Goal: Information Seeking & Learning: Find specific fact

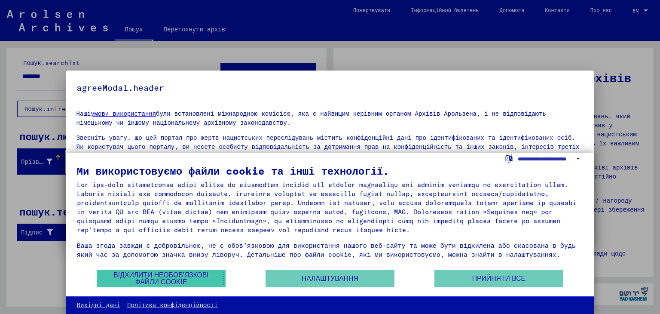
click at [174, 279] on font "Відхилити необов'язкові файли cookie" at bounding box center [161, 278] width 95 height 14
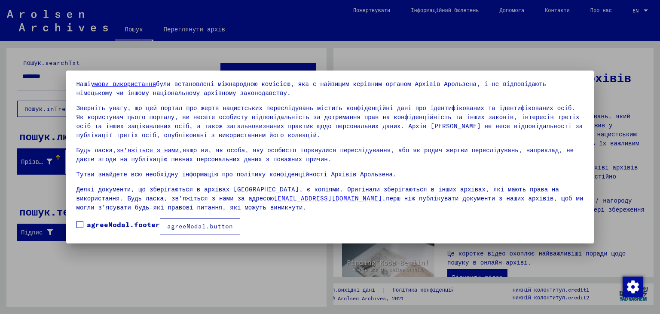
scroll to position [31, 0]
click at [84, 223] on label "agreeModal.footer" at bounding box center [118, 223] width 83 height 10
click at [64, 198] on div at bounding box center [330, 157] width 660 height 314
click at [548, 54] on div at bounding box center [330, 157] width 660 height 314
drag, startPoint x: 19, startPoint y: 189, endPoint x: 338, endPoint y: 109, distance: 328.9
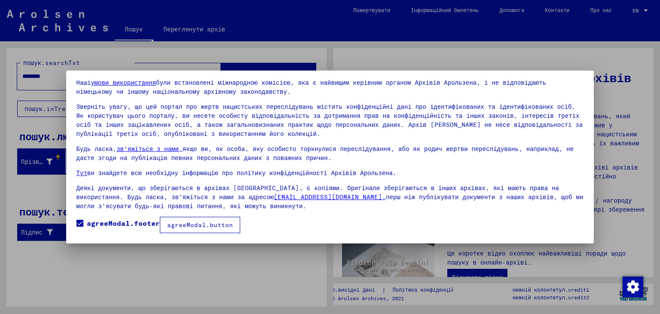
click at [21, 187] on div at bounding box center [330, 157] width 660 height 314
click at [202, 225] on font "agreeModal.button" at bounding box center [200, 225] width 66 height 8
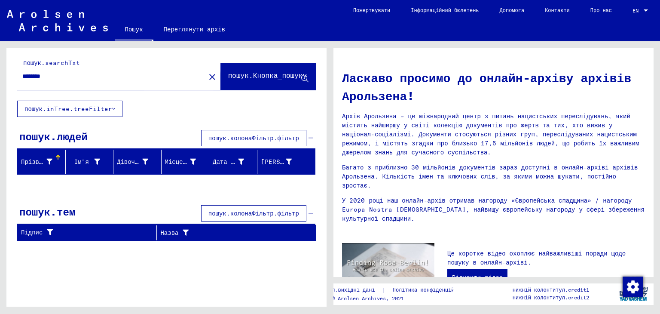
click at [267, 76] on font "пошук.Кнопка_пошуку" at bounding box center [267, 75] width 79 height 9
click at [258, 78] on font "пошук.Кнопка_пошуку" at bounding box center [267, 75] width 79 height 9
click at [163, 74] on input "********" at bounding box center [108, 76] width 173 height 9
click at [100, 110] on font "пошук.inTree.treeFilter" at bounding box center [69, 109] width 88 height 8
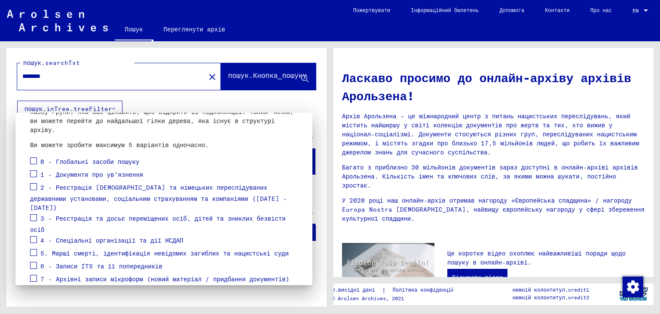
scroll to position [89, 0]
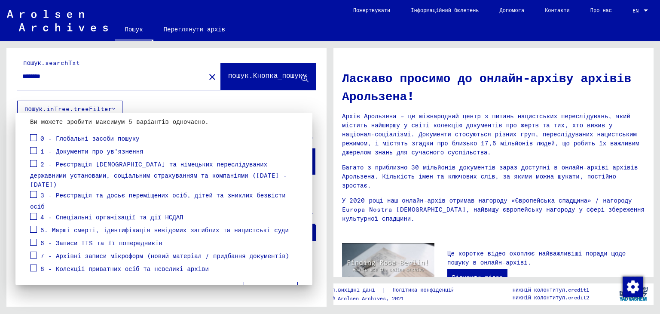
click at [274, 102] on div at bounding box center [330, 157] width 660 height 314
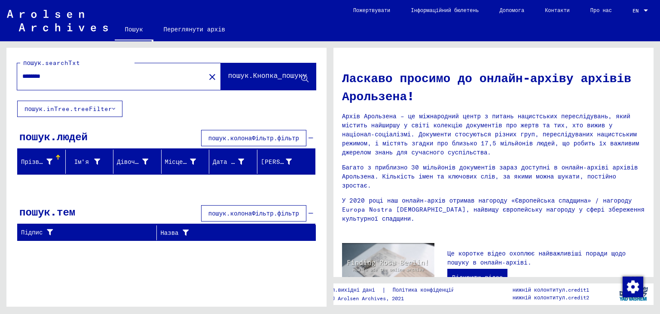
click at [269, 71] on font "пошук.Кнопка_пошуку" at bounding box center [267, 75] width 79 height 9
click at [133, 78] on input "********" at bounding box center [108, 76] width 173 height 9
type input "*"
type input "*******"
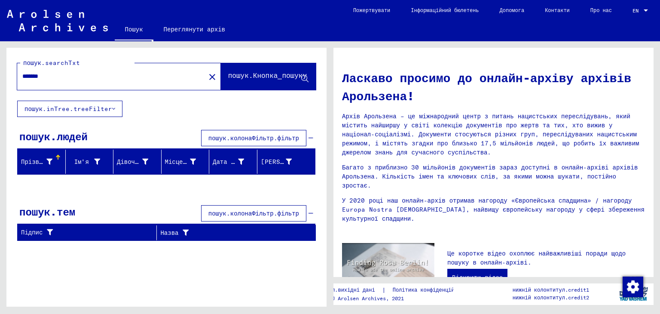
click at [50, 160] on icon at bounding box center [49, 162] width 6 height 6
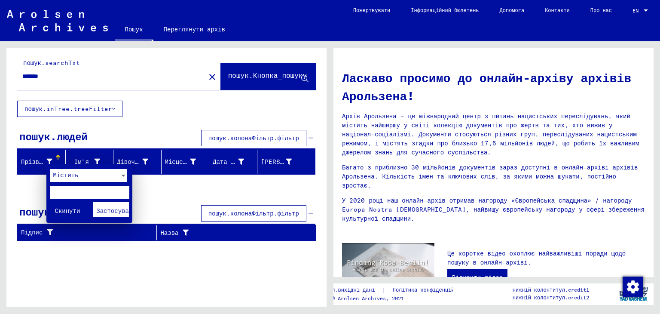
click at [27, 187] on div at bounding box center [330, 157] width 660 height 314
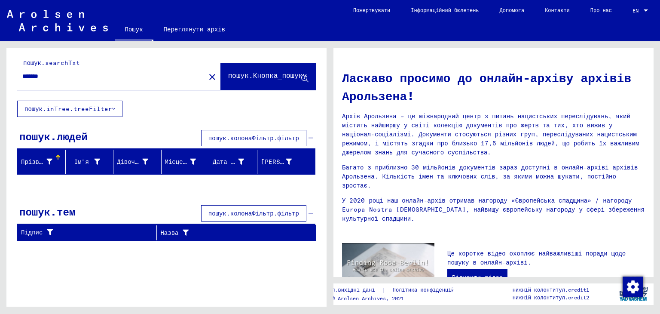
click at [50, 160] on icon at bounding box center [49, 162] width 6 height 6
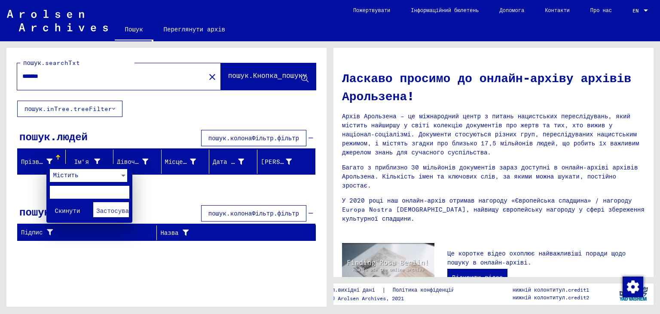
click at [84, 187] on input "text" at bounding box center [90, 192] width 80 height 13
type input "*******"
click at [149, 193] on div at bounding box center [330, 157] width 660 height 314
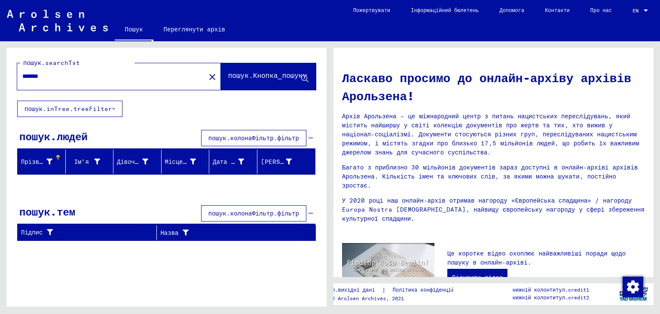
click at [63, 160] on div "Прізвище" at bounding box center [43, 162] width 44 height 14
click at [53, 159] on div "Прізвище" at bounding box center [38, 161] width 34 height 9
click at [46, 160] on font "Прізвище" at bounding box center [35, 162] width 29 height 8
click at [56, 155] on div at bounding box center [57, 157] width 5 height 5
click at [36, 160] on font "Прізвище" at bounding box center [35, 162] width 29 height 8
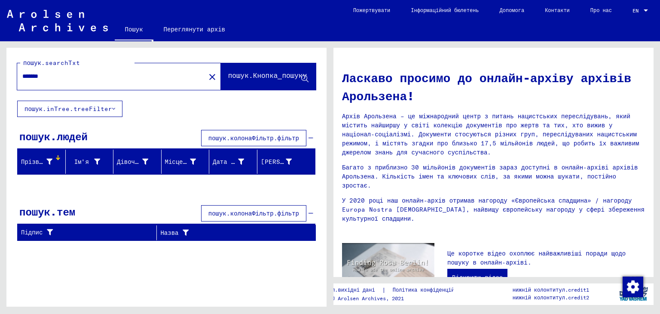
click at [31, 160] on font "Прізвище" at bounding box center [35, 162] width 29 height 8
click at [58, 150] on mat-header-cell "Прізвище" at bounding box center [42, 162] width 48 height 24
click at [249, 135] on font "пошук.колонаФільтр.фільтр" at bounding box center [254, 138] width 91 height 8
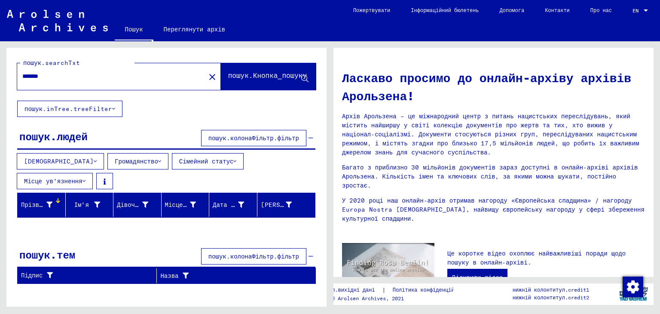
click at [115, 157] on font "Громадянство" at bounding box center [136, 161] width 43 height 8
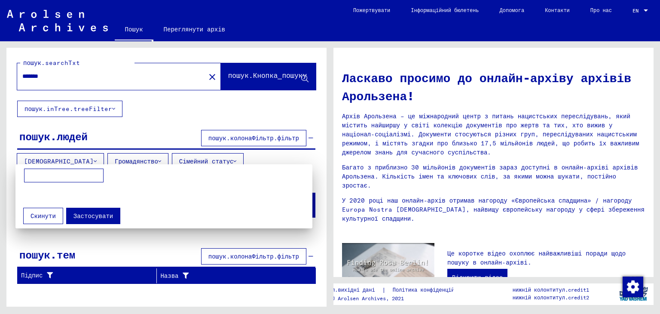
click at [124, 137] on div at bounding box center [330, 157] width 660 height 314
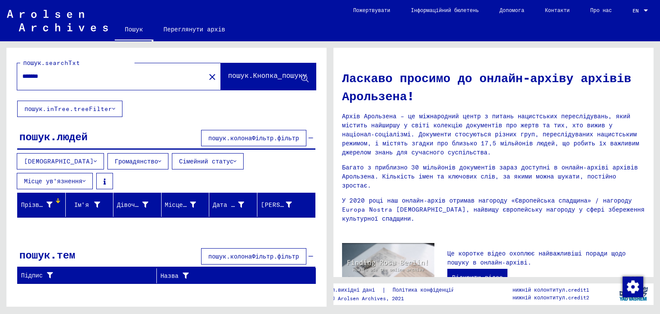
click at [48, 154] on button "[DEMOGRAPHIC_DATA]" at bounding box center [60, 161] width 87 height 16
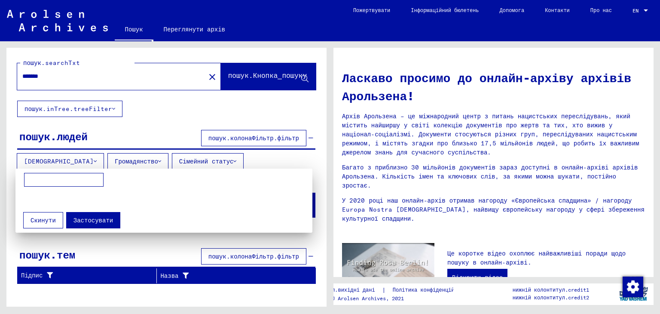
click at [117, 133] on div at bounding box center [330, 157] width 660 height 314
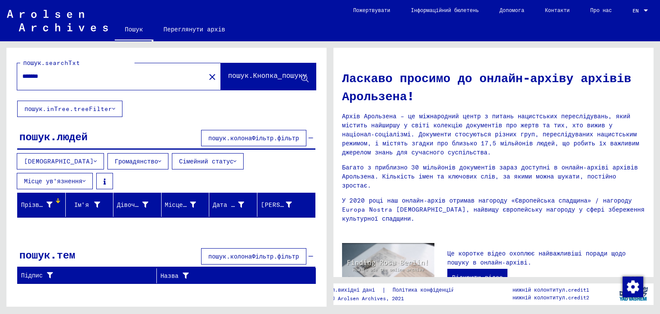
click at [42, 201] on font "Прізвище" at bounding box center [35, 205] width 29 height 8
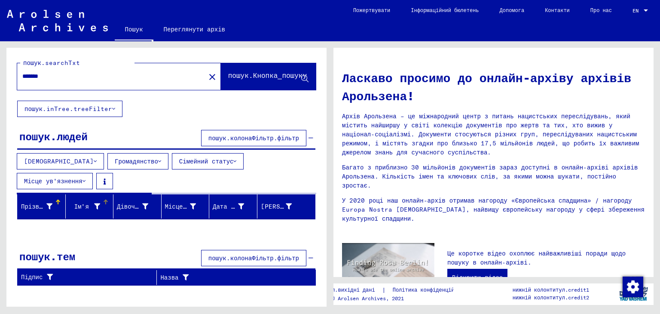
click at [99, 203] on icon at bounding box center [97, 206] width 6 height 6
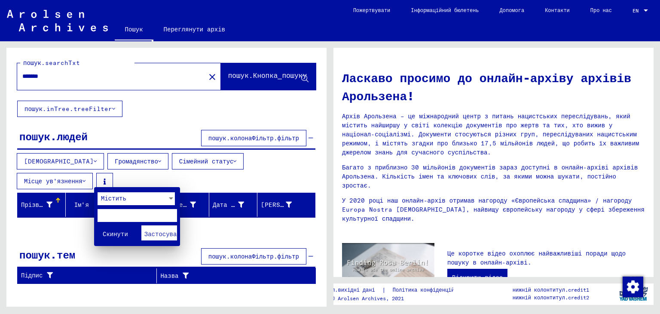
click at [43, 183] on div at bounding box center [330, 157] width 660 height 314
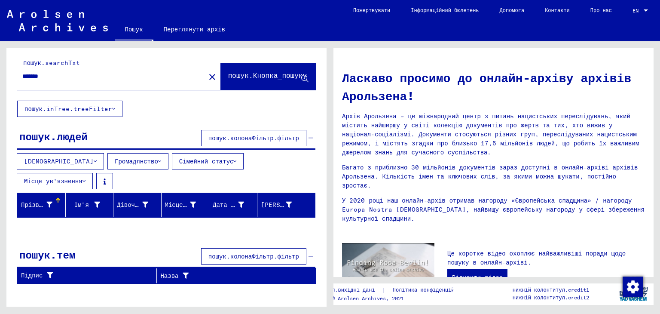
click at [54, 200] on div "Прізвище" at bounding box center [38, 204] width 34 height 9
click at [56, 198] on div at bounding box center [57, 200] width 5 height 5
click at [102, 198] on div "Ім'я" at bounding box center [91, 205] width 44 height 14
click at [93, 200] on div "Ім'я" at bounding box center [84, 204] width 31 height 9
click at [61, 198] on div "Прізвище" at bounding box center [43, 205] width 44 height 14
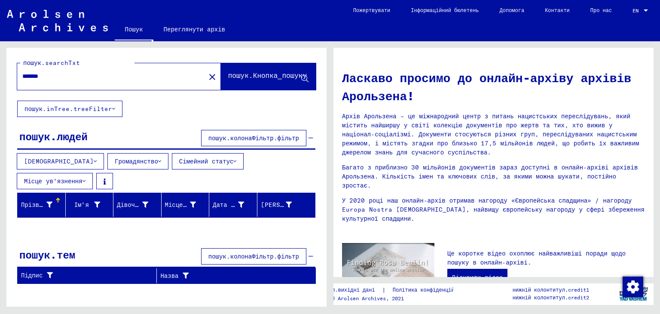
click at [40, 201] on font "Прізвище" at bounding box center [35, 205] width 29 height 8
click at [108, 198] on div "Ім'я" at bounding box center [91, 205] width 44 height 14
click at [144, 198] on div "Дівоче прізвище" at bounding box center [139, 205] width 44 height 14
click at [92, 200] on div "Ім'я" at bounding box center [84, 204] width 31 height 9
click at [83, 201] on font "Ім'я" at bounding box center [81, 205] width 15 height 8
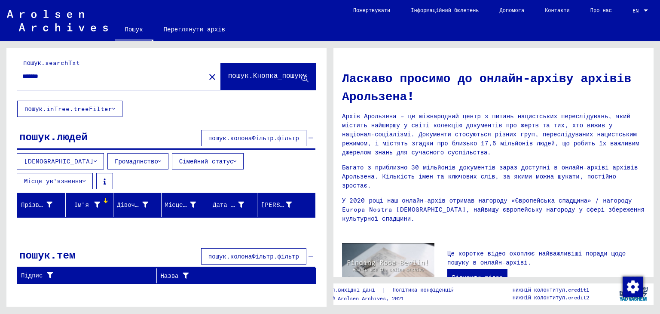
click at [86, 201] on font "Ім'я" at bounding box center [81, 205] width 15 height 8
click at [175, 201] on font "Місце народження" at bounding box center [194, 205] width 58 height 8
click at [295, 136] on font "пошук.колонаФільтр.фільтр" at bounding box center [254, 138] width 91 height 8
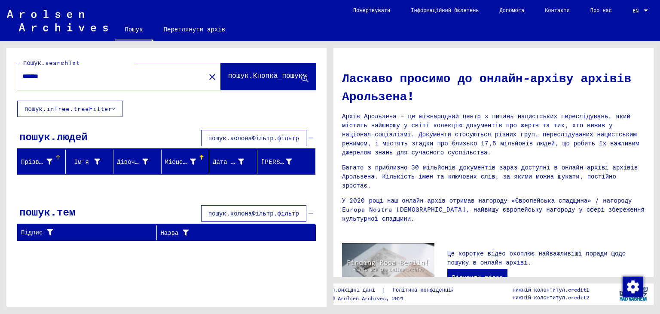
click at [45, 163] on font "Прізвище" at bounding box center [35, 162] width 29 height 8
click at [58, 155] on div at bounding box center [57, 155] width 1 height 1
click at [58, 157] on div at bounding box center [58, 157] width 1 height 4
click at [45, 160] on font "Прізвище" at bounding box center [35, 162] width 29 height 8
drag, startPoint x: 45, startPoint y: 160, endPoint x: 29, endPoint y: 174, distance: 21.0
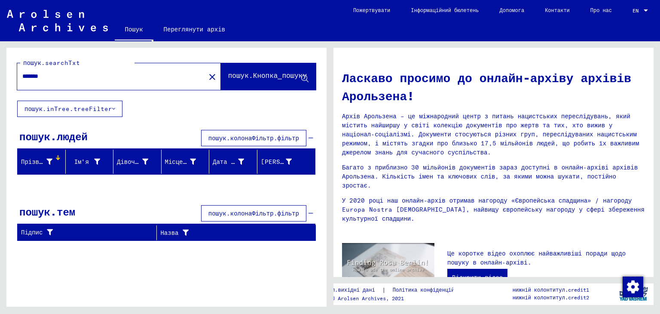
click at [28, 170] on mat-header-cell "Прізвище" at bounding box center [42, 162] width 48 height 24
click at [58, 237] on div "Підпис" at bounding box center [88, 233] width 135 height 14
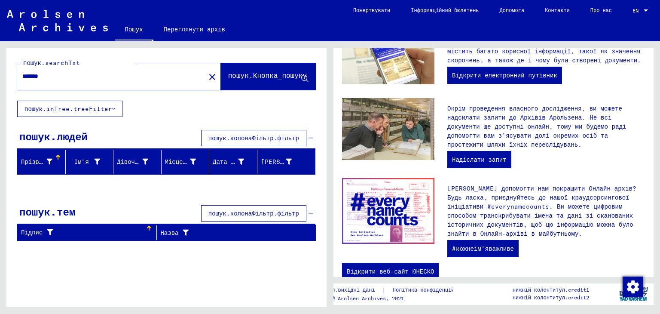
scroll to position [285, 0]
